Goal: Contribute content: Add original content to the website for others to see

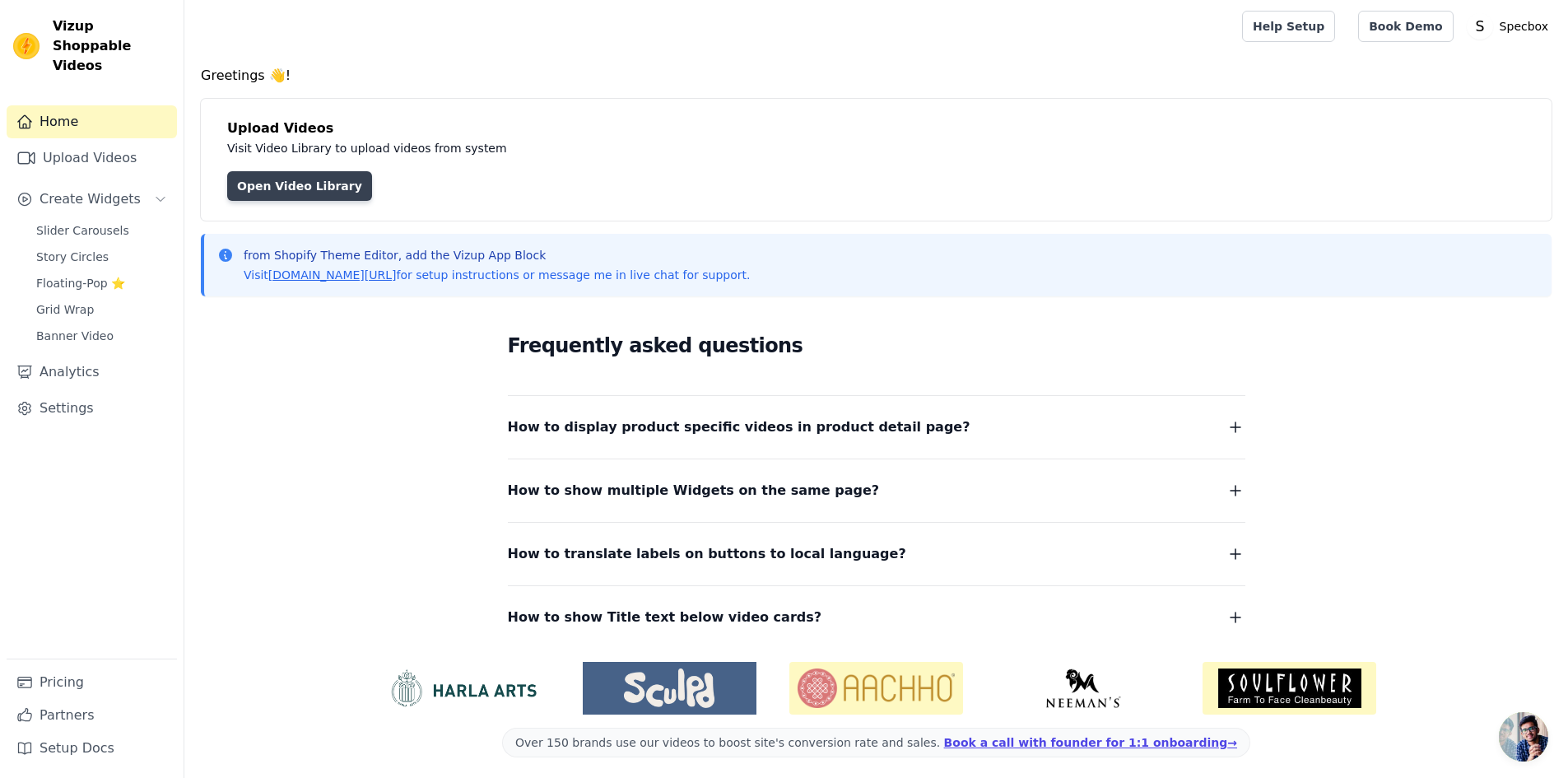
click at [297, 188] on link "Open Video Library" at bounding box center [300, 186] width 145 height 30
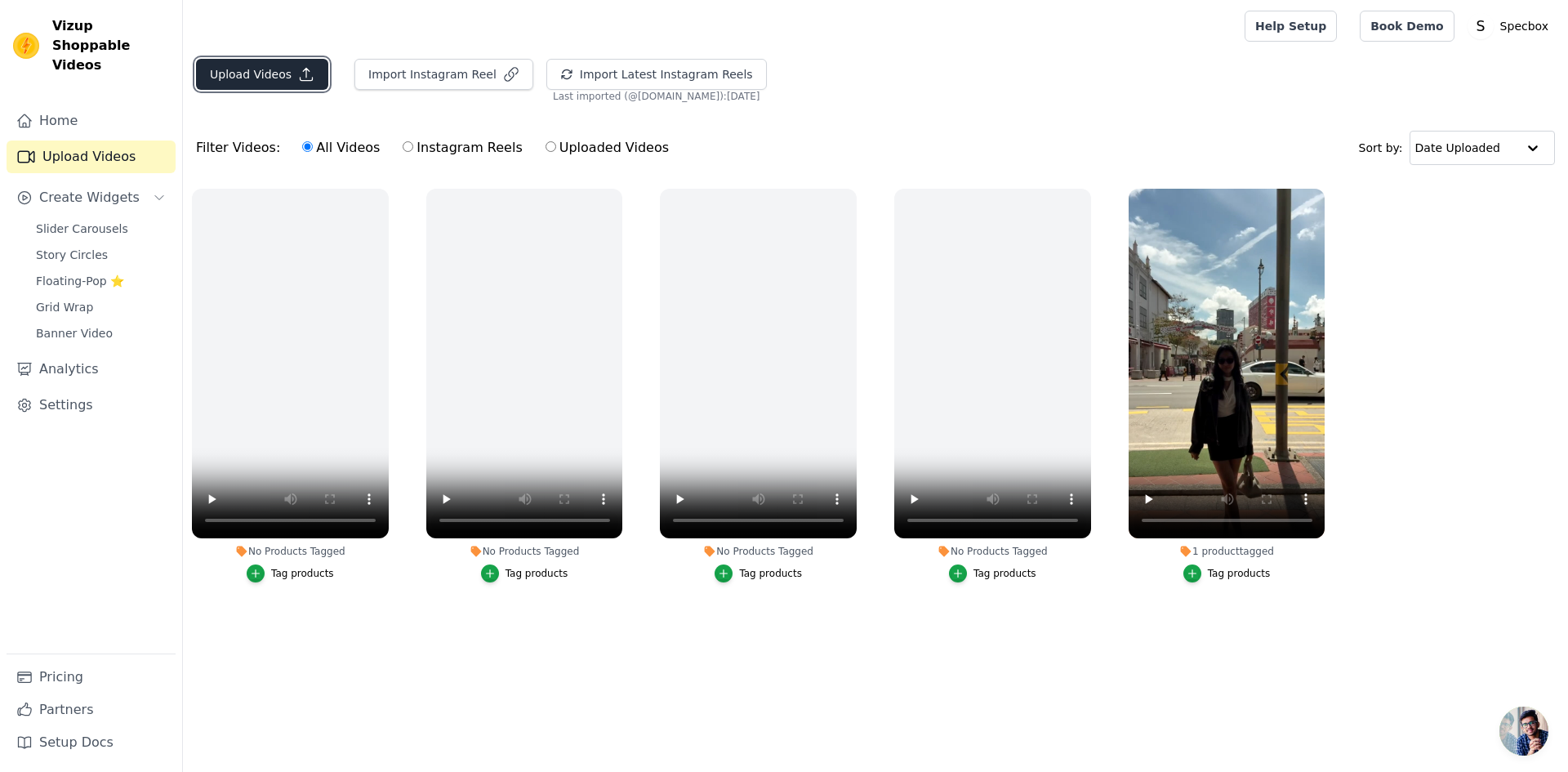
click at [255, 66] on button "Upload Videos" at bounding box center [262, 74] width 132 height 31
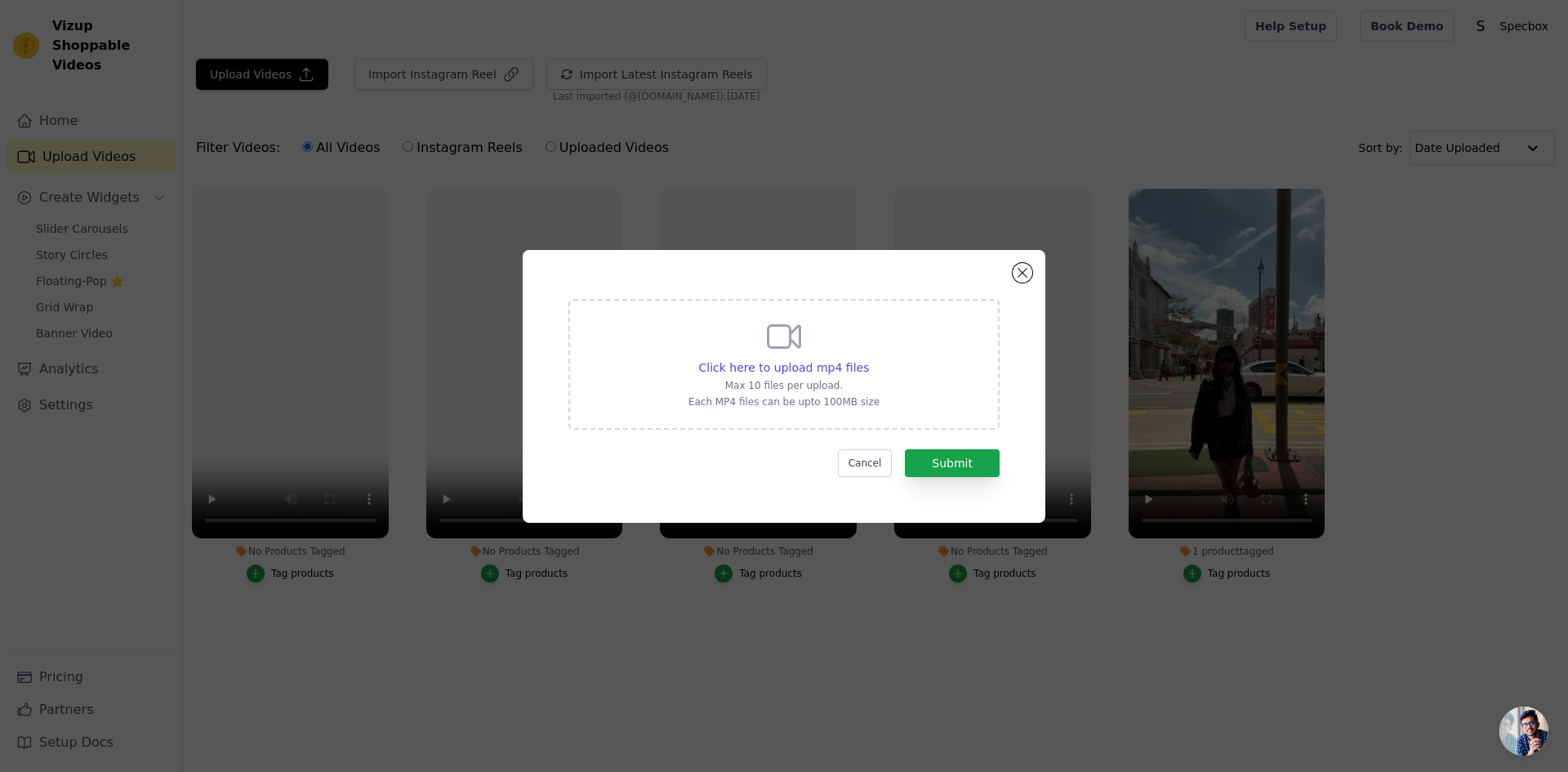
click at [679, 379] on div "Click here to upload mp4 files Max 10 files per upload. Each MP4 files can be u…" at bounding box center [784, 364] width 431 height 131
click at [868, 360] on input "Click here to upload mp4 files Max 10 files per upload. Each MP4 files can be u…" at bounding box center [868, 359] width 1 height 1
click at [773, 369] on span "Click here to upload mp4 files" at bounding box center [784, 367] width 170 height 13
click at [868, 360] on input "Click here to upload mp4 files Max 10 files per upload. Each MP4 files can be u…" at bounding box center [868, 359] width 1 height 1
type input "C:\fakepath\copy_59612D4F-15C5-4517-900C-36FF34444AE7.mp4"
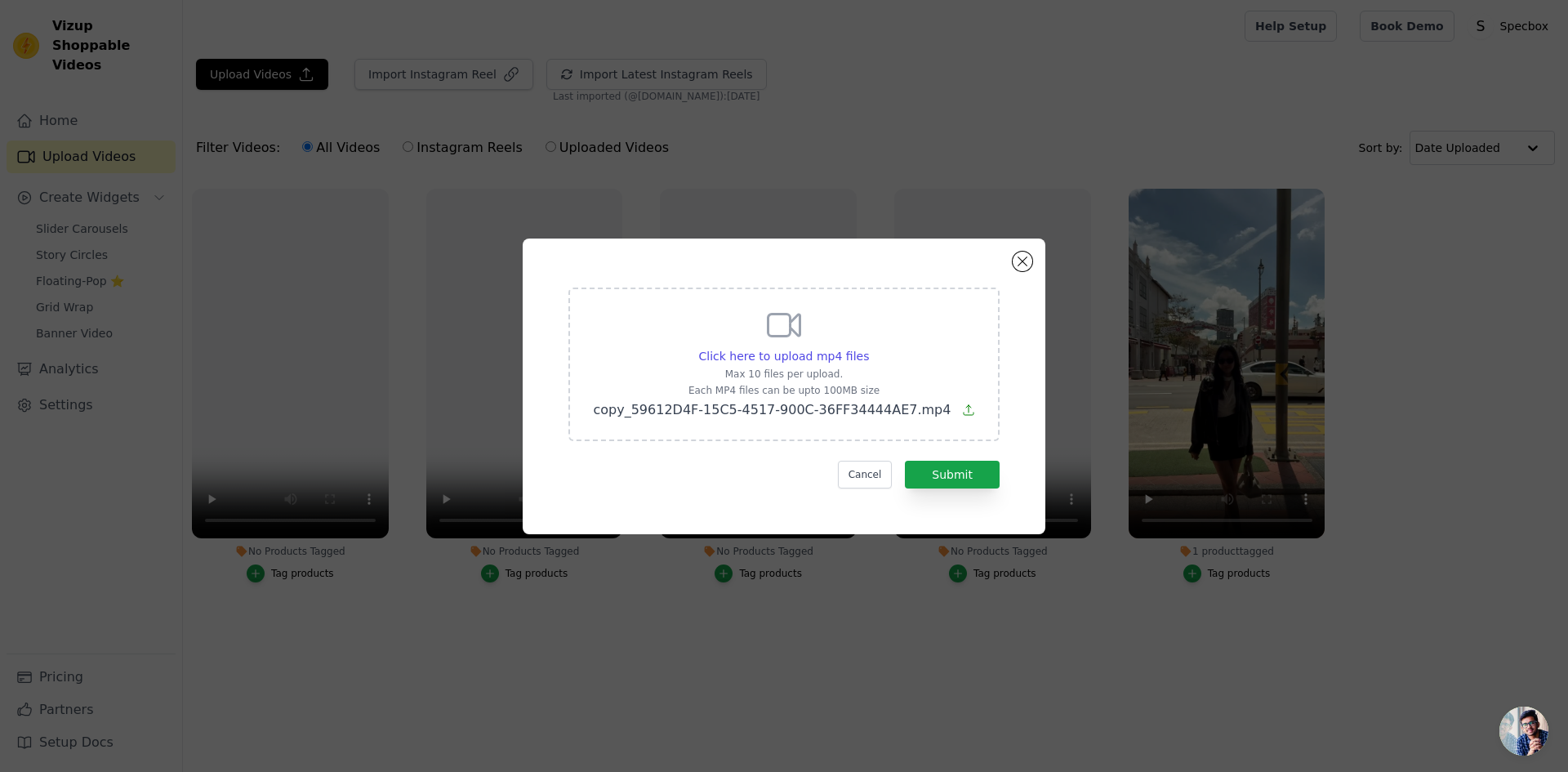
click at [286, 160] on div "Click here to upload mp4 files Max 10 files per upload. Each MP4 files can be u…" at bounding box center [784, 386] width 1568 height 772
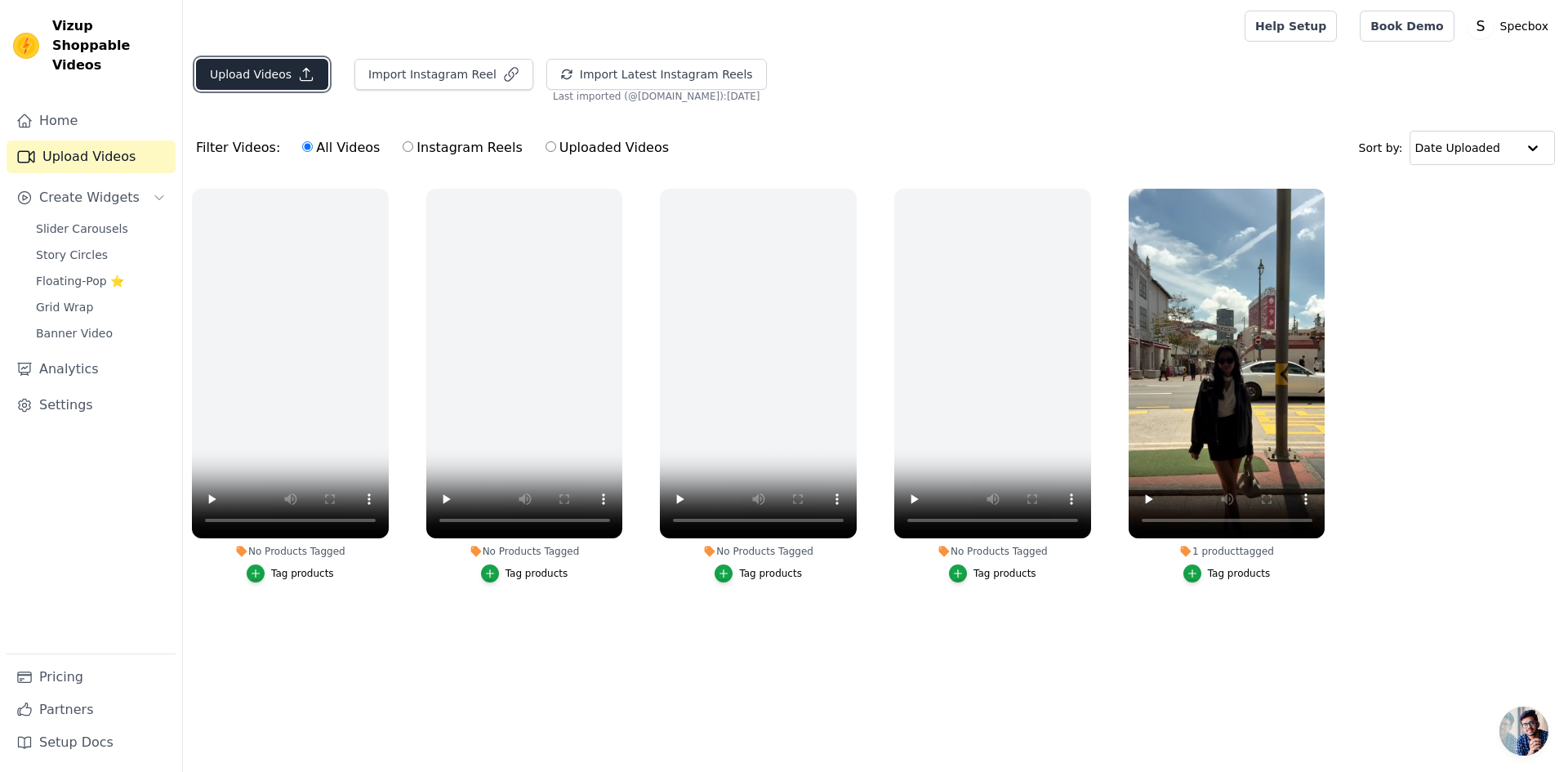
click at [270, 69] on button "Upload Videos" at bounding box center [262, 74] width 132 height 31
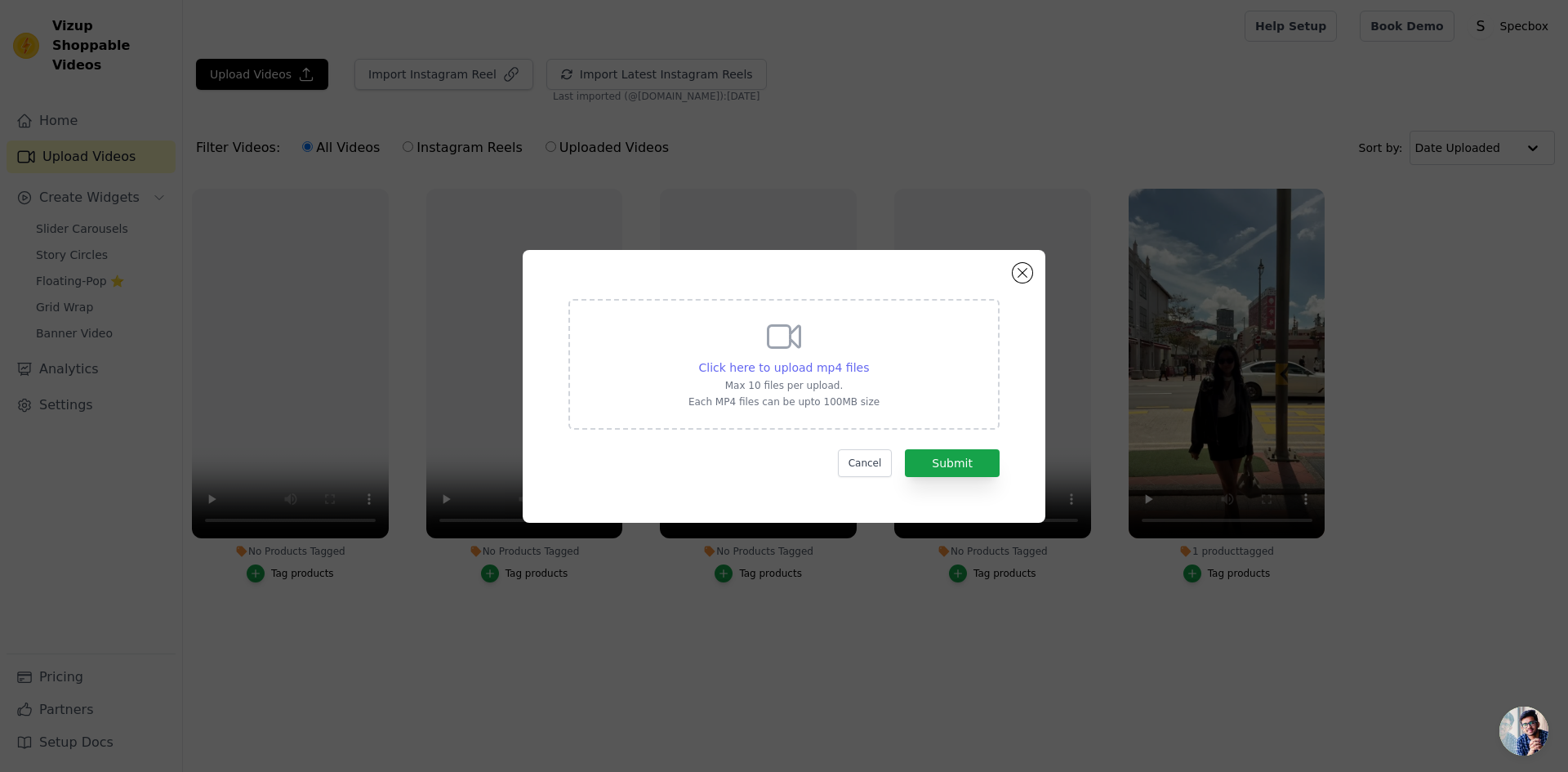
click at [788, 361] on span "Click here to upload mp4 files" at bounding box center [784, 367] width 170 height 13
click at [868, 360] on input "Click here to upload mp4 files Max 10 files per upload. Each MP4 files can be u…" at bounding box center [868, 359] width 1 height 1
type input "C:\fakepath\copy_59612D4F-15C5-4517-900C-36FF34444AE7.mp4"
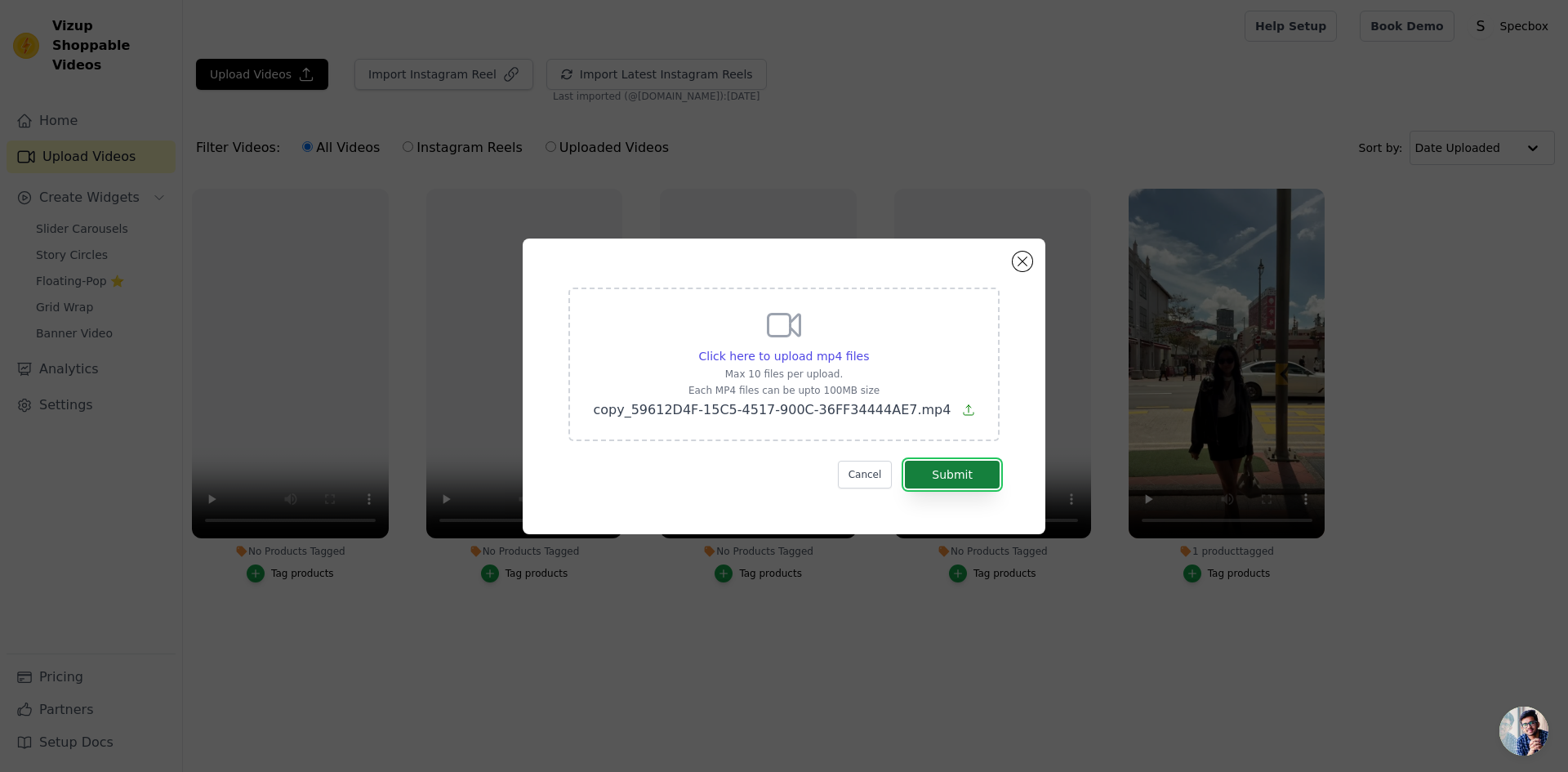
click at [956, 481] on button "Submit" at bounding box center [952, 474] width 95 height 28
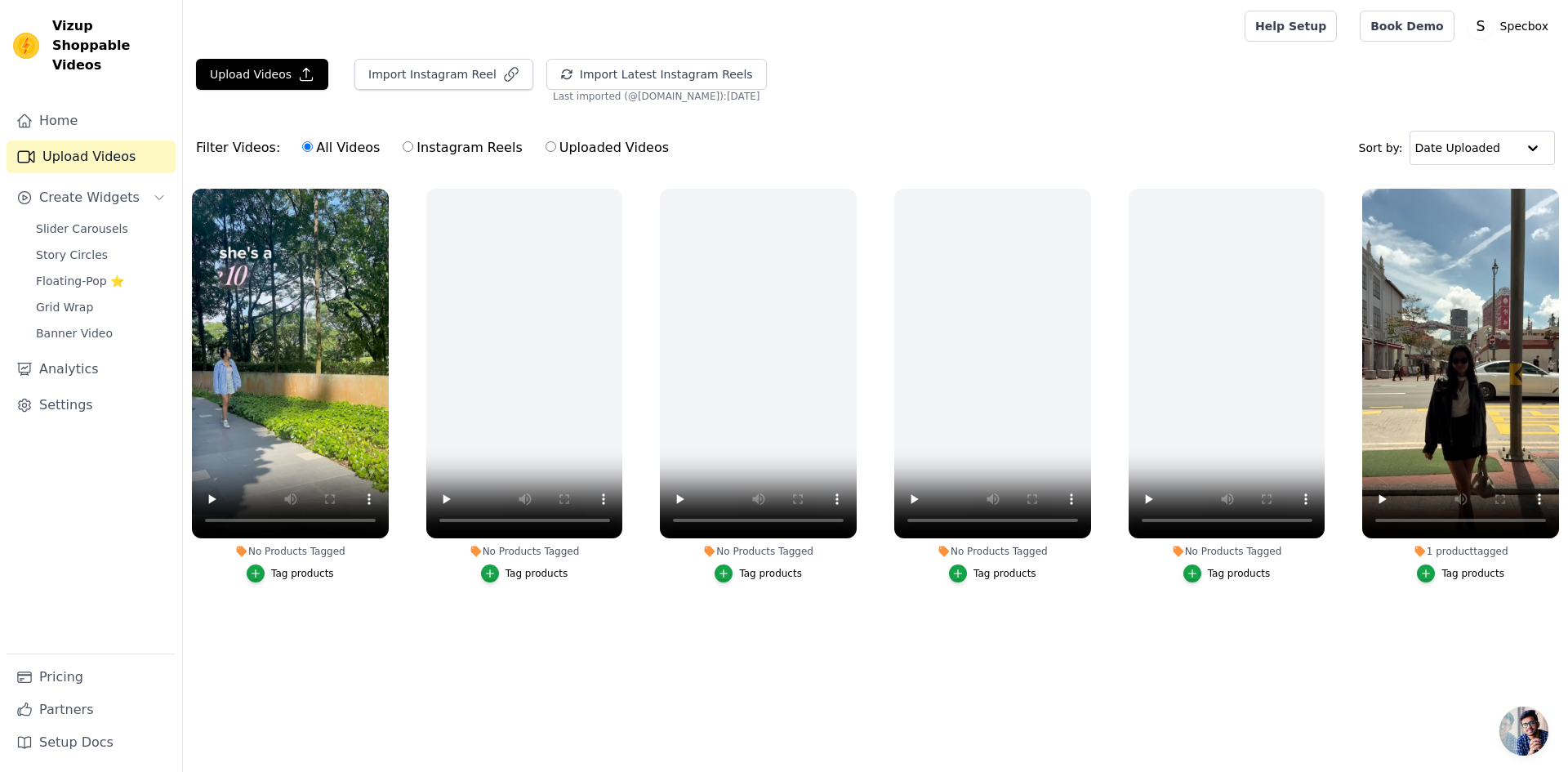
click at [298, 572] on div "Tag products" at bounding box center [302, 573] width 63 height 13
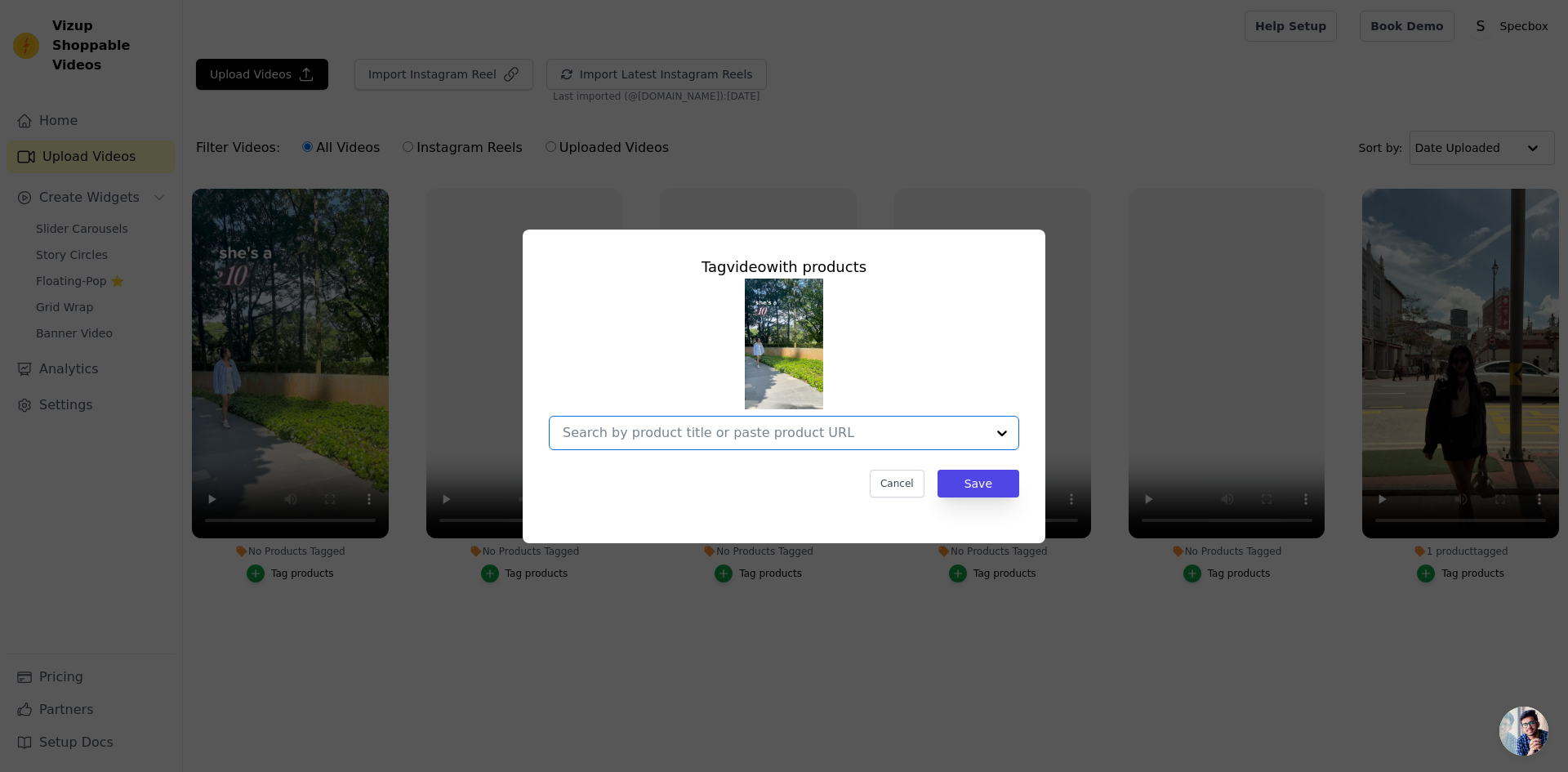
click at [783, 438] on input "No Products Tagged Tag video with products Option undefined, selected. Select i…" at bounding box center [774, 432] width 423 height 15
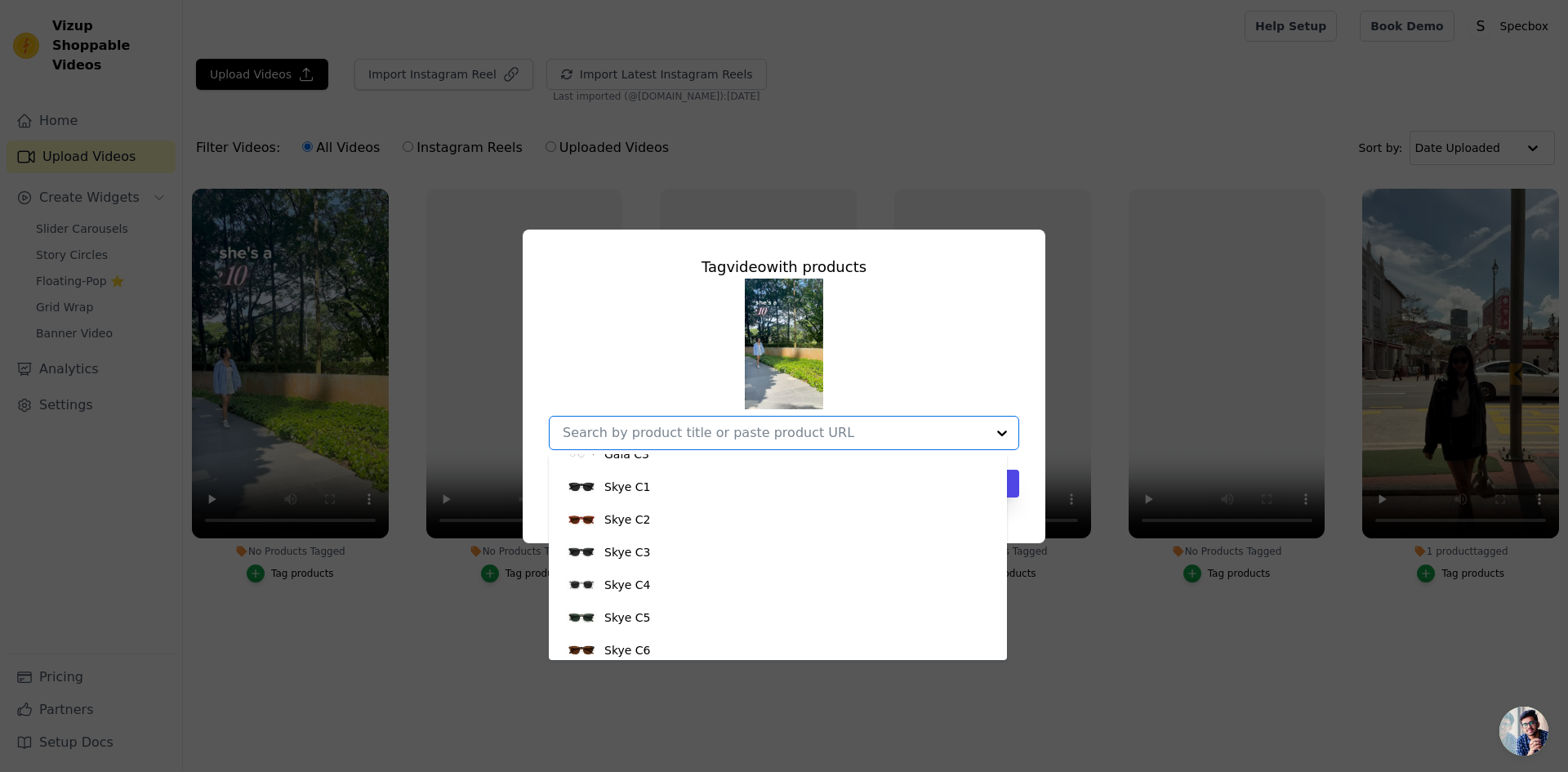
scroll to position [544, 0]
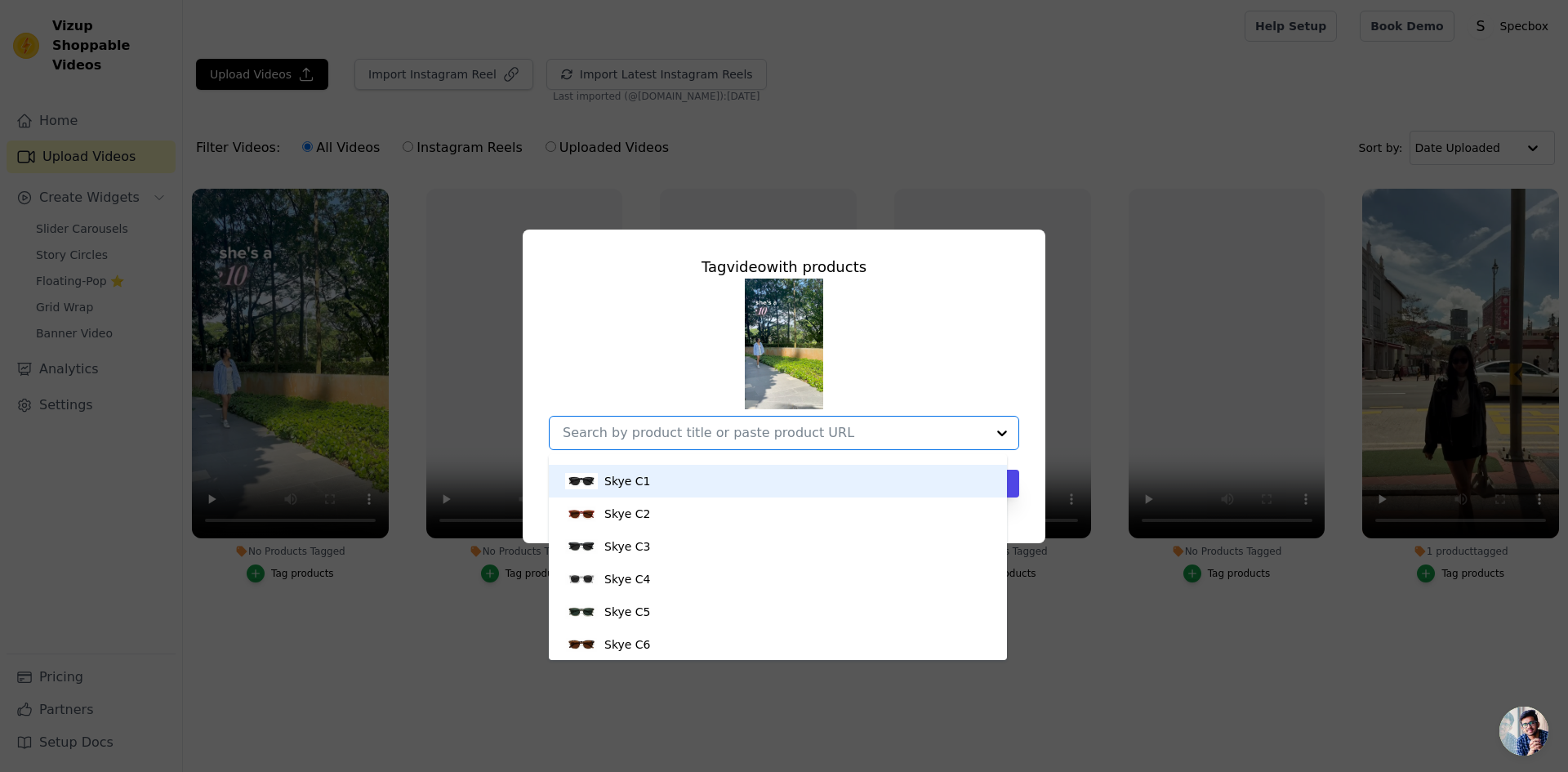
click at [649, 477] on div "Skye C1" at bounding box center [778, 481] width 426 height 33
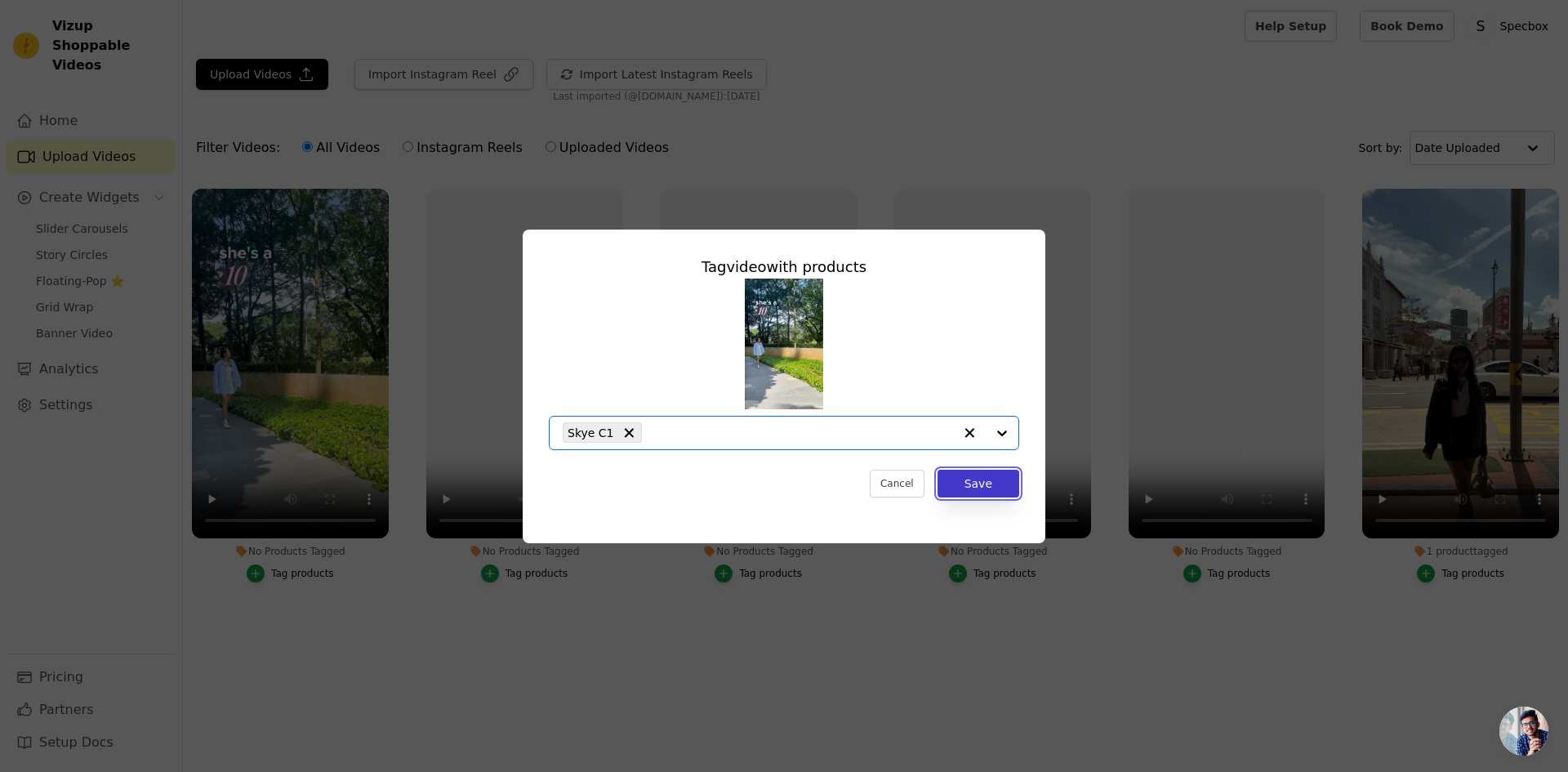
click at [982, 481] on button "Save" at bounding box center [978, 483] width 81 height 28
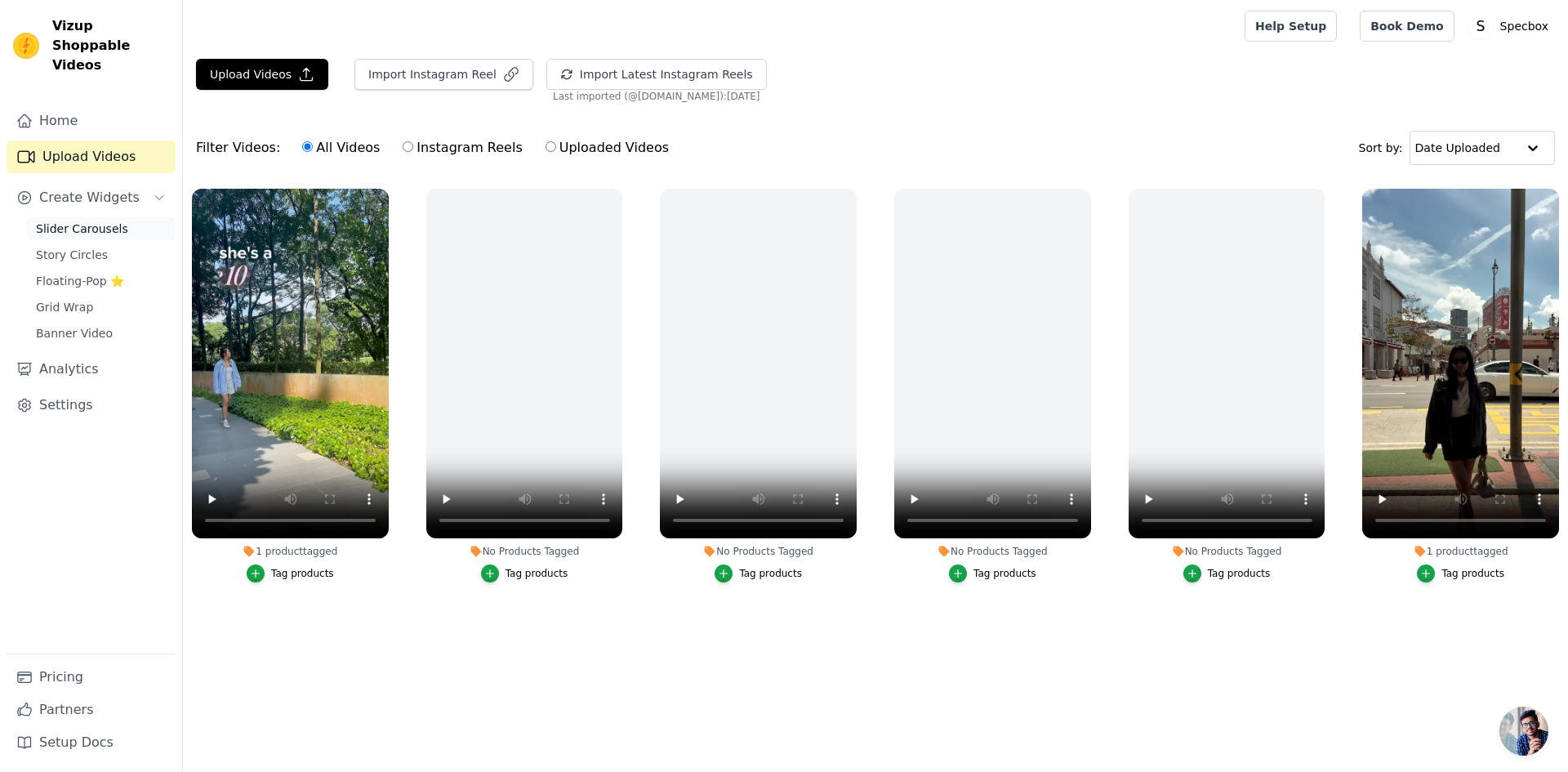
click at [111, 220] on span "Slider Carousels" at bounding box center [82, 228] width 92 height 16
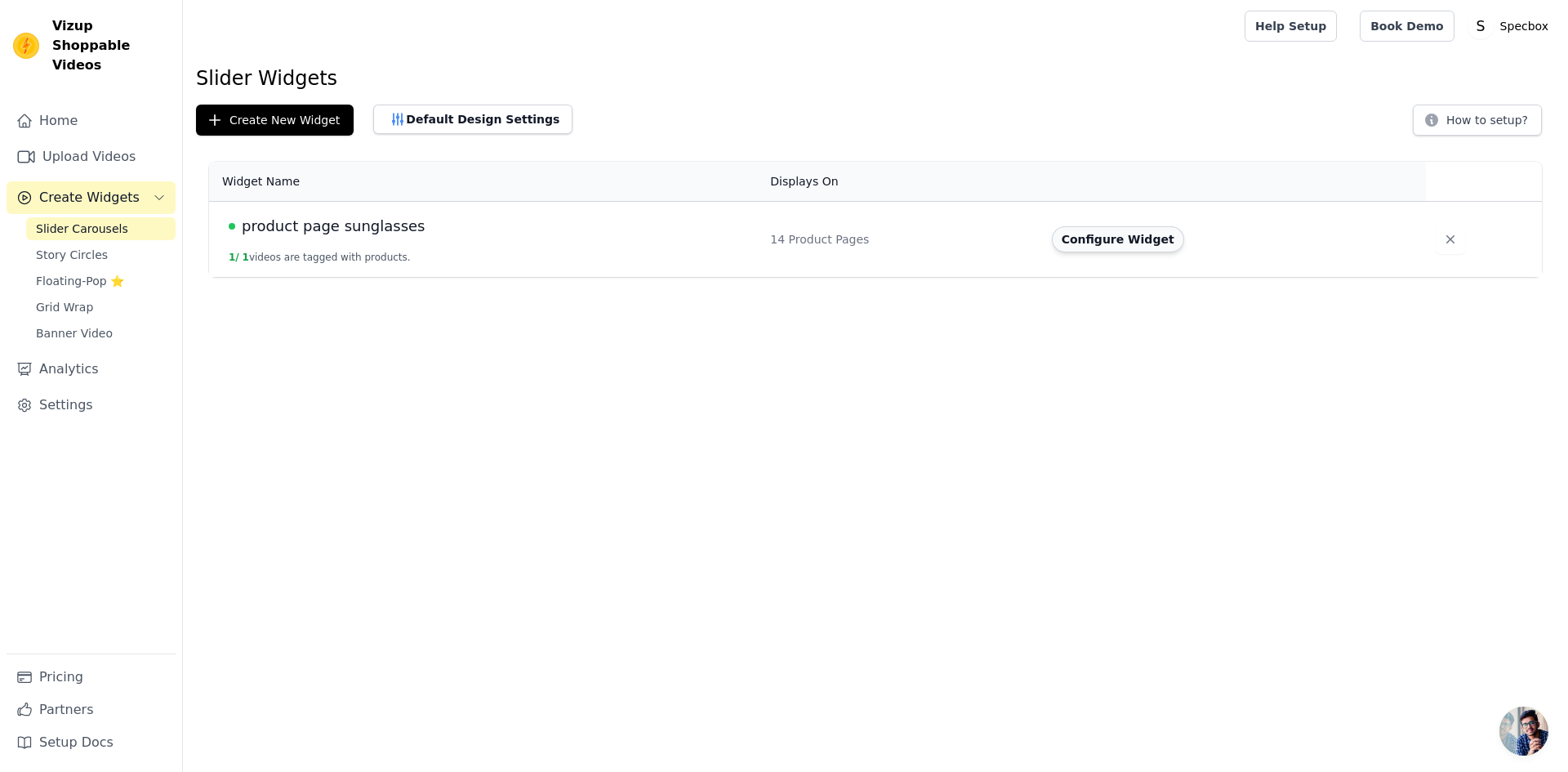
click at [1135, 239] on button "Configure Widget" at bounding box center [1117, 238] width 132 height 26
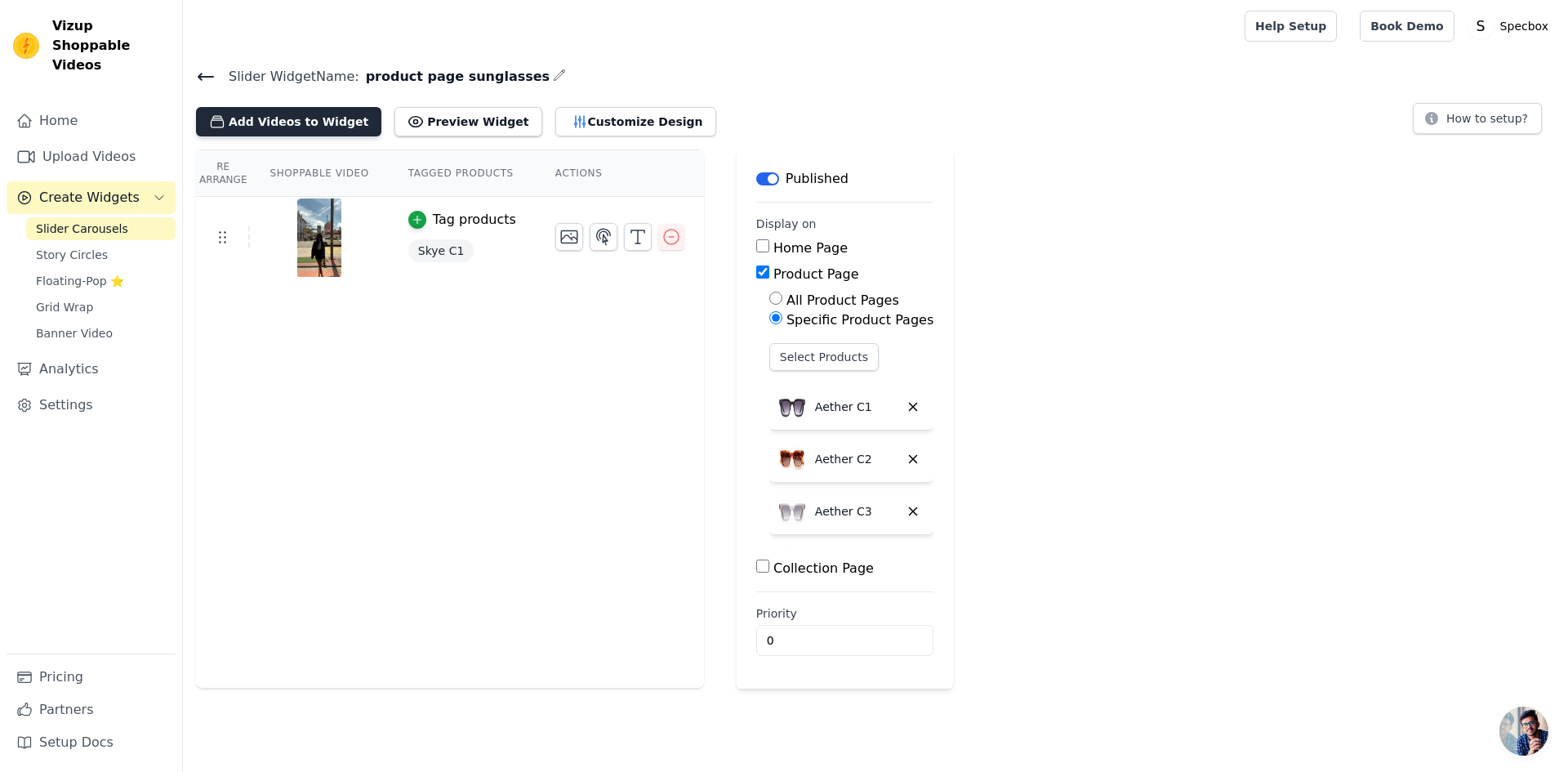
click at [304, 120] on button "Add Videos to Widget" at bounding box center [289, 121] width 186 height 30
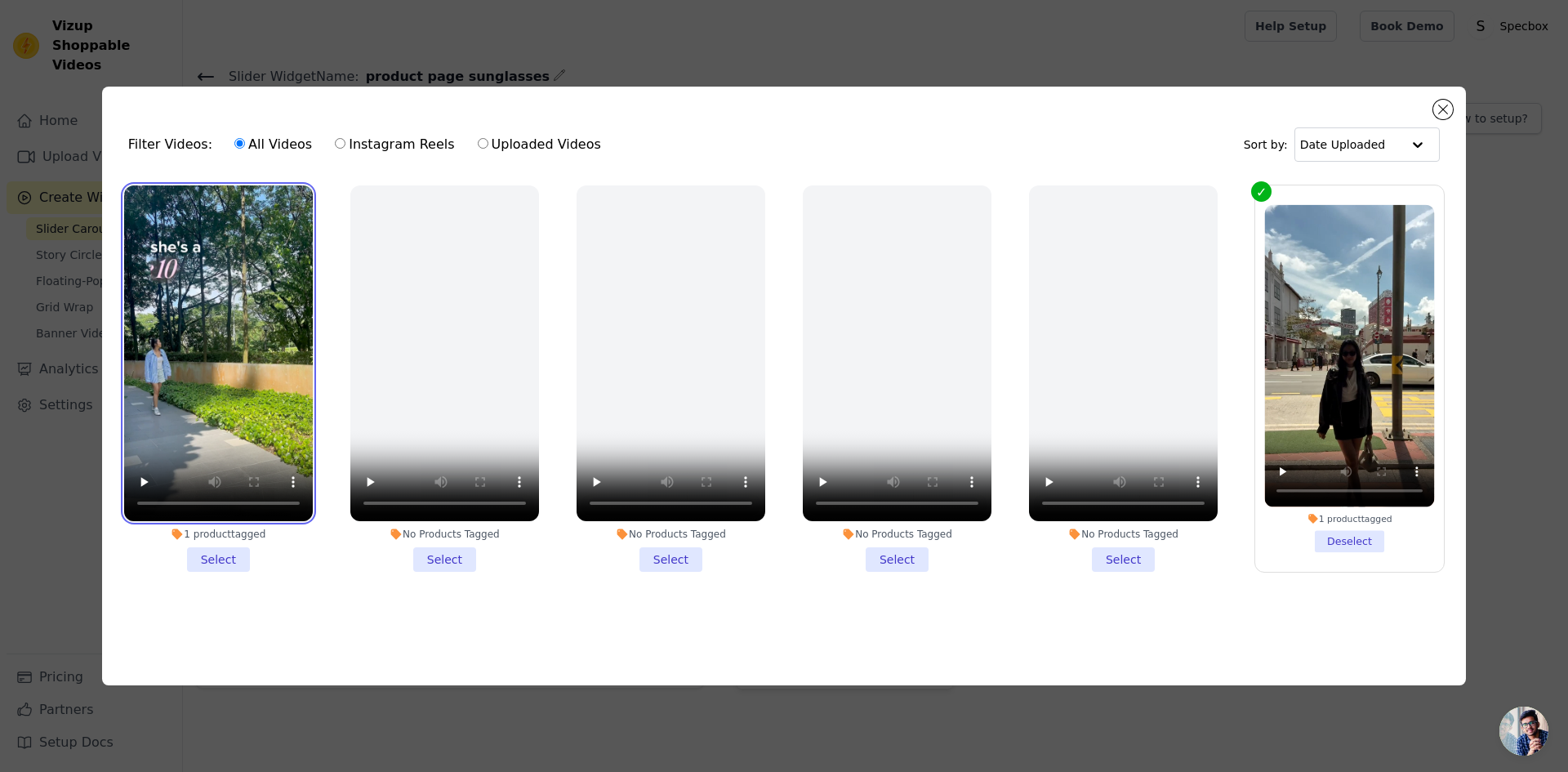
click at [234, 301] on video at bounding box center [218, 353] width 188 height 336
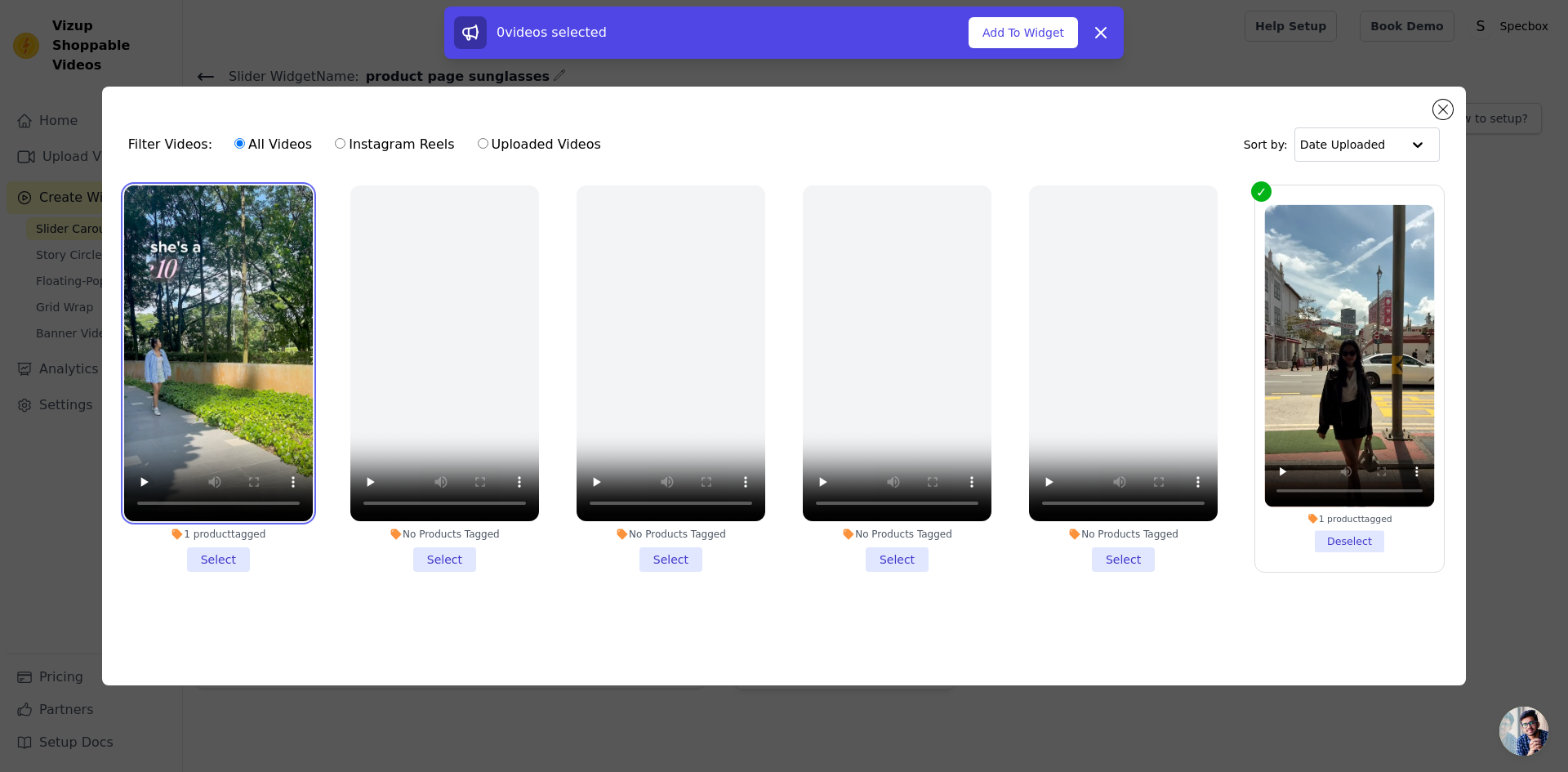
click at [193, 255] on video at bounding box center [218, 353] width 188 height 336
click at [227, 282] on video at bounding box center [218, 353] width 188 height 336
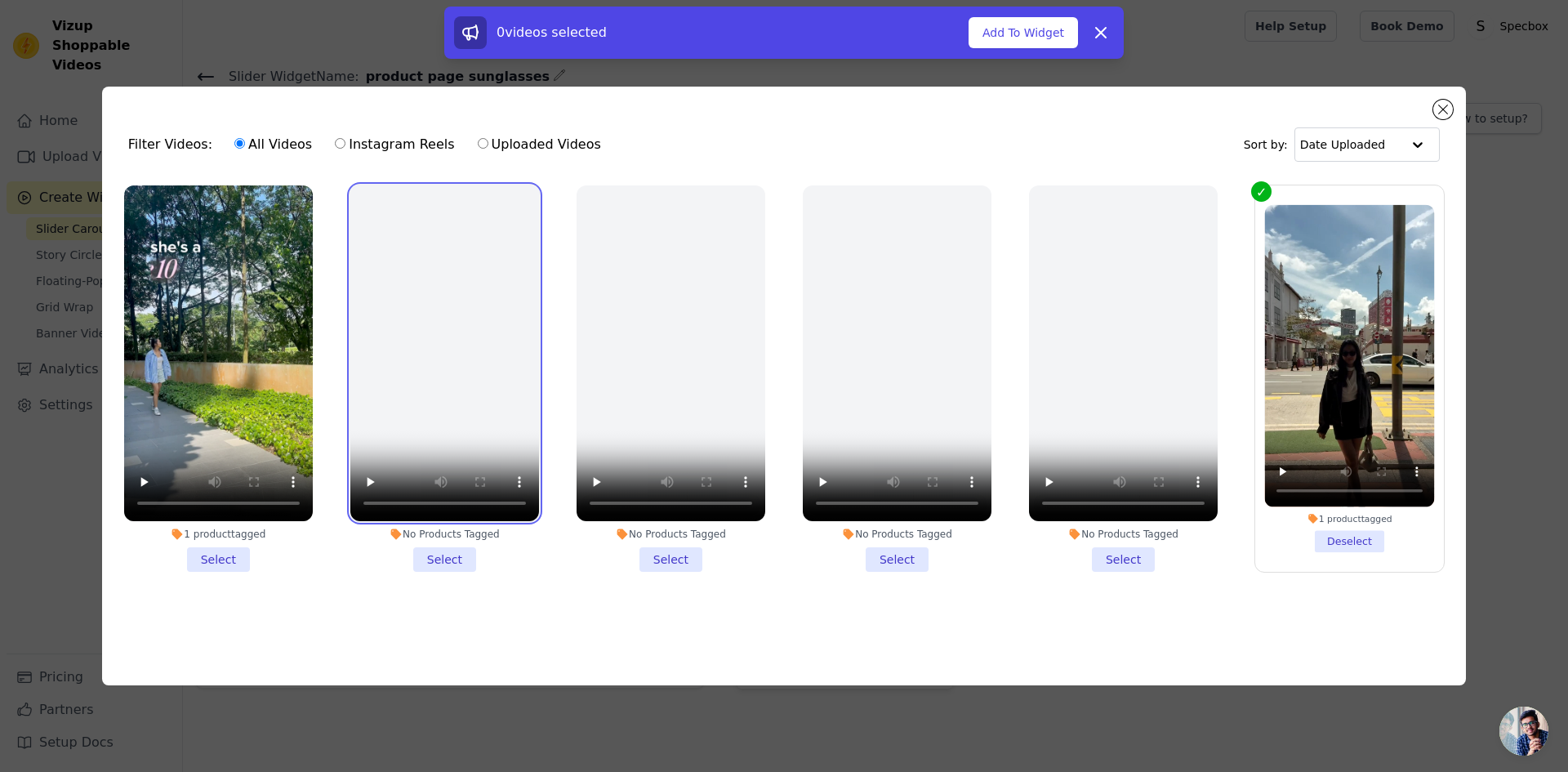
click at [428, 293] on video at bounding box center [444, 353] width 188 height 336
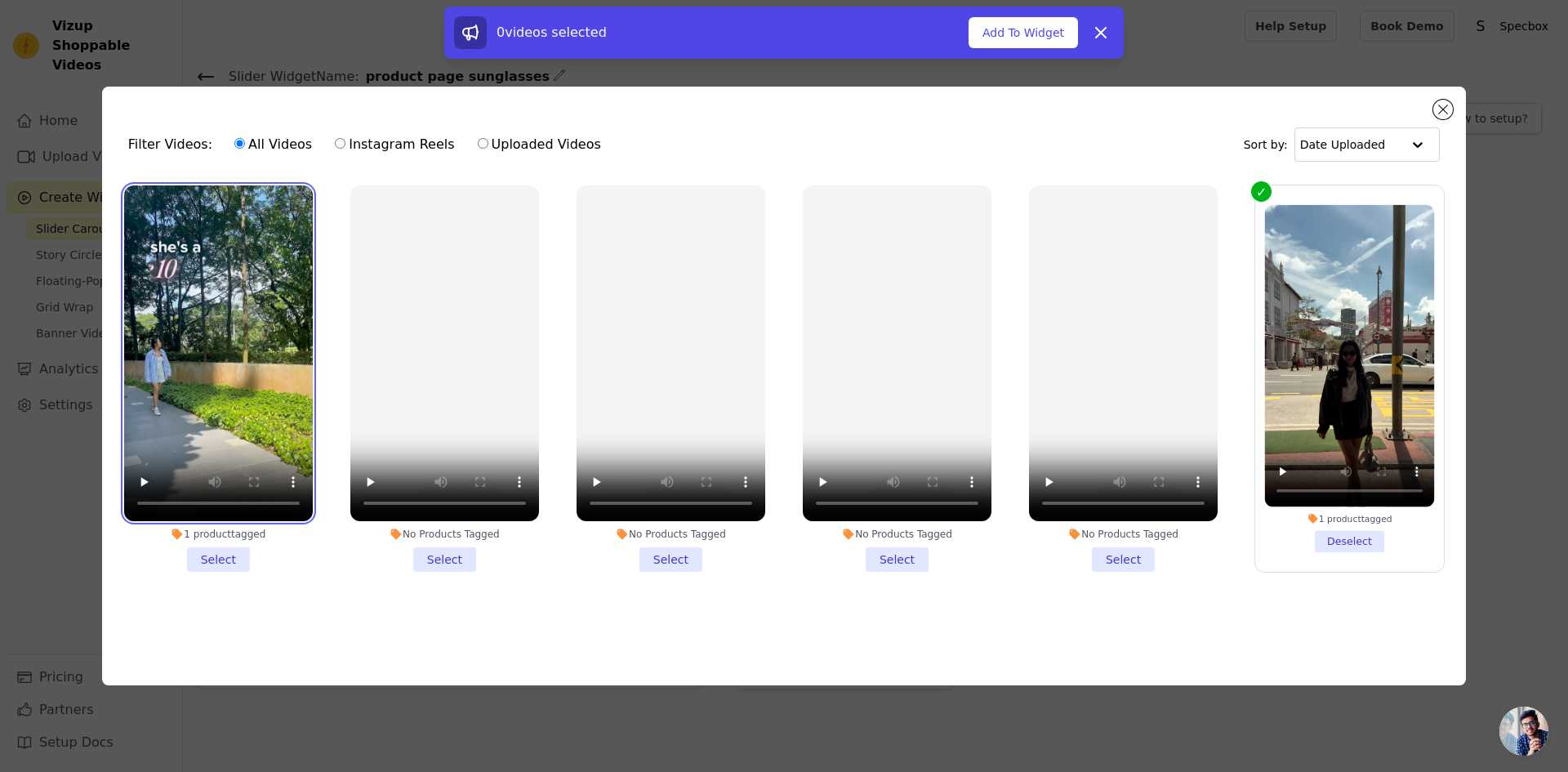
click at [225, 289] on video at bounding box center [218, 353] width 188 height 336
click at [214, 550] on li "1 product tagged Select" at bounding box center [218, 379] width 188 height 386
click at [0, 0] on input "1 product tagged Select" at bounding box center [0, 0] width 0 height 0
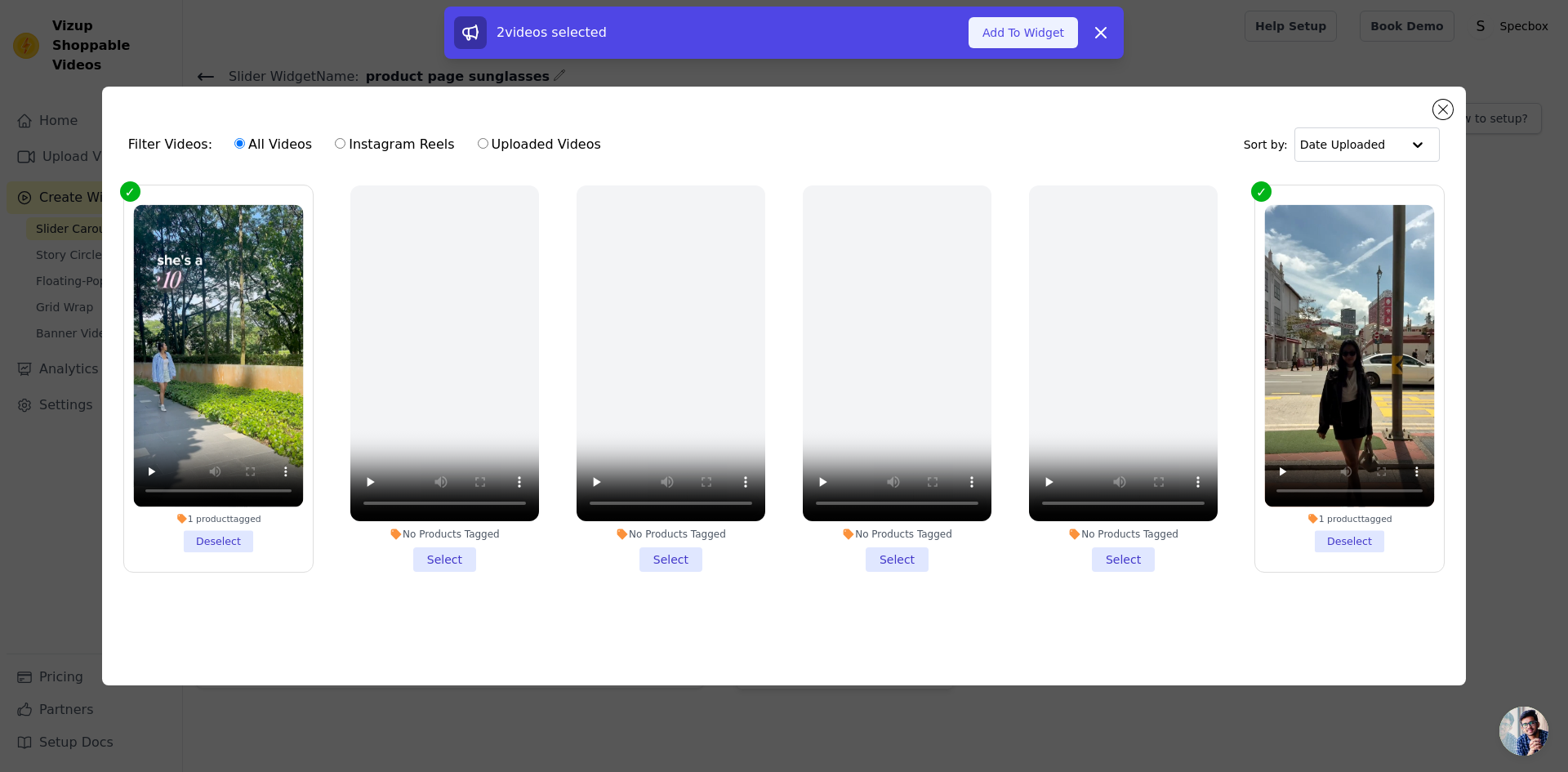
click at [1009, 30] on button "Add To Widget" at bounding box center [1023, 33] width 109 height 31
